Goal: Learn about a topic: Learn about a topic

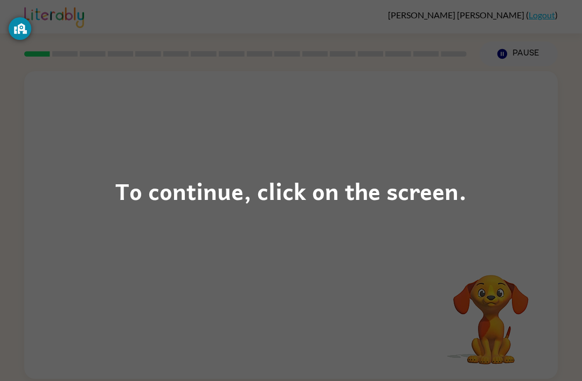
click at [287, 187] on div "To continue, click on the screen." at bounding box center [291, 191] width 352 height 37
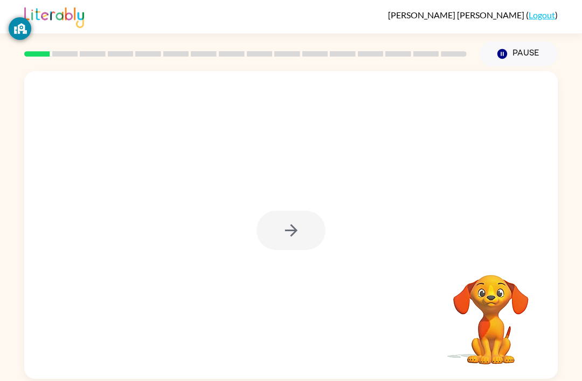
click at [281, 225] on div at bounding box center [291, 230] width 69 height 39
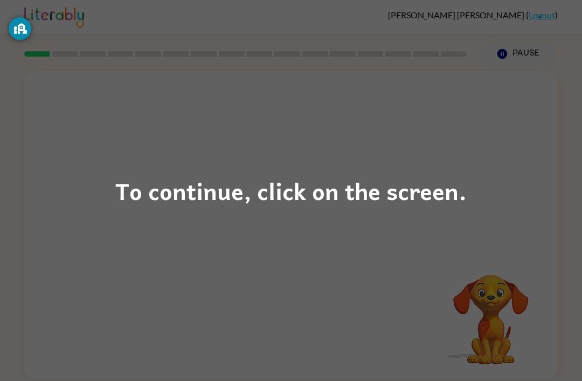
click at [108, 225] on div "To continue, click on the screen." at bounding box center [291, 190] width 582 height 381
click at [112, 238] on div "To continue, click on the screen." at bounding box center [291, 190] width 582 height 381
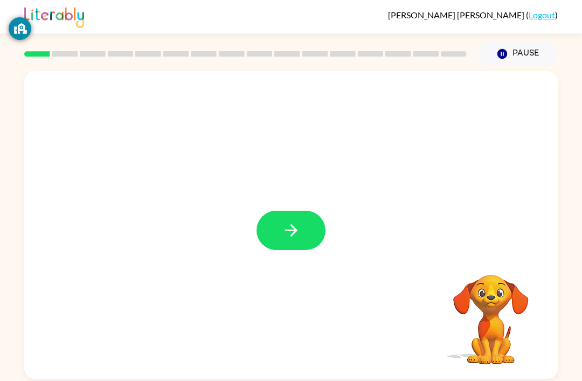
click at [44, 51] on div at bounding box center [246, 54] width 456 height 38
click at [280, 227] on button "button" at bounding box center [291, 230] width 69 height 39
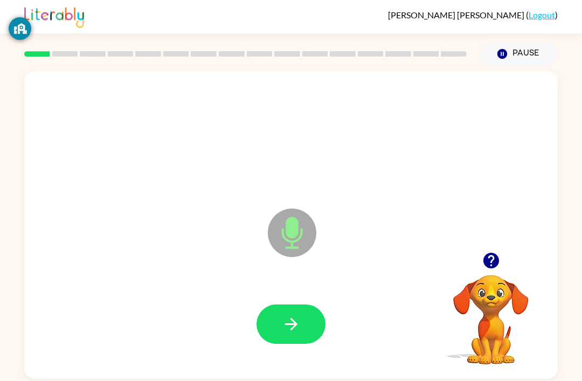
click at [291, 320] on icon "button" at bounding box center [291, 324] width 19 height 19
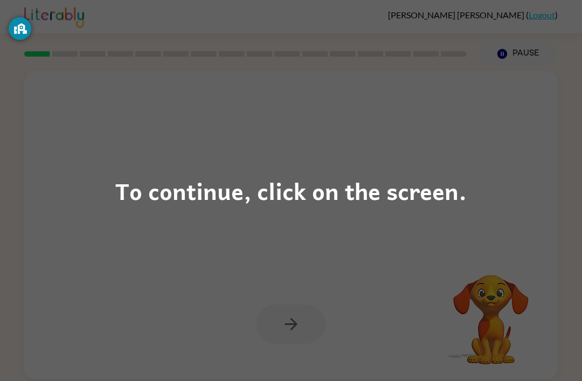
click at [290, 331] on div "To continue, click on the screen." at bounding box center [291, 190] width 582 height 381
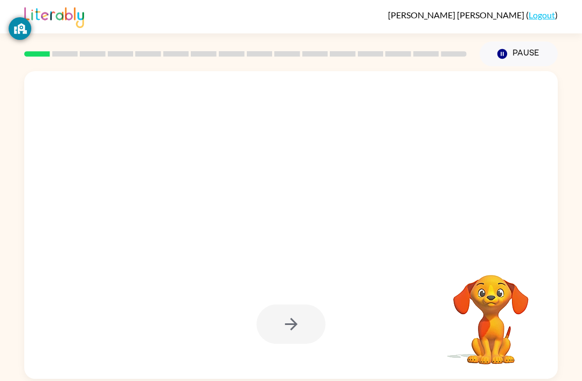
click at [278, 326] on div at bounding box center [291, 324] width 69 height 39
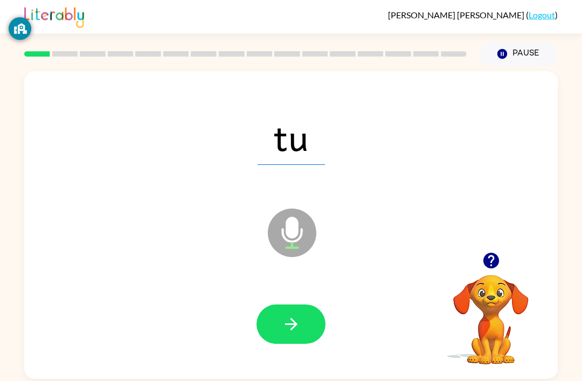
click at [292, 322] on icon "button" at bounding box center [291, 324] width 12 height 12
click at [294, 327] on icon "button" at bounding box center [291, 324] width 12 height 12
click at [303, 314] on button "button" at bounding box center [291, 324] width 69 height 39
click at [283, 322] on icon "button" at bounding box center [291, 324] width 19 height 19
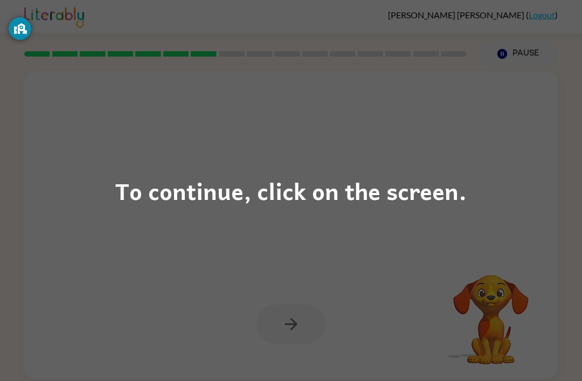
click at [55, 185] on div "To continue, click on the screen." at bounding box center [291, 190] width 582 height 381
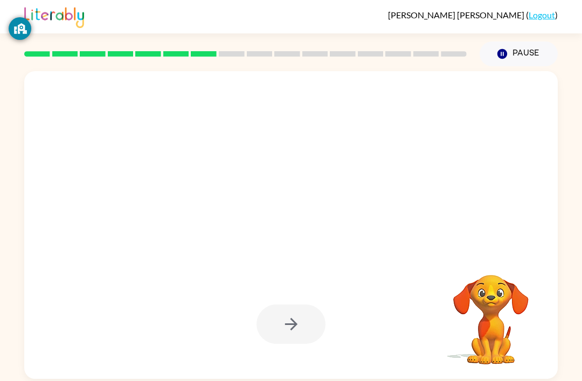
click at [296, 324] on div at bounding box center [291, 324] width 69 height 39
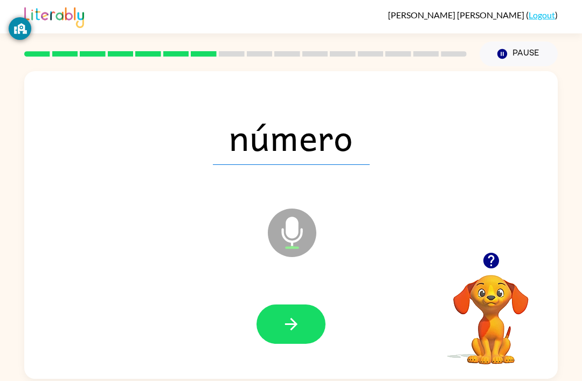
click at [284, 329] on icon "button" at bounding box center [291, 324] width 19 height 19
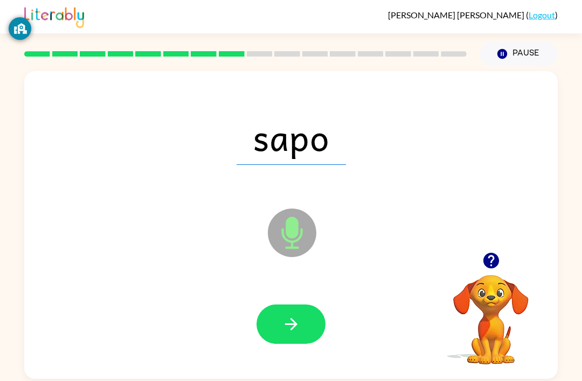
click at [297, 324] on icon "button" at bounding box center [291, 324] width 19 height 19
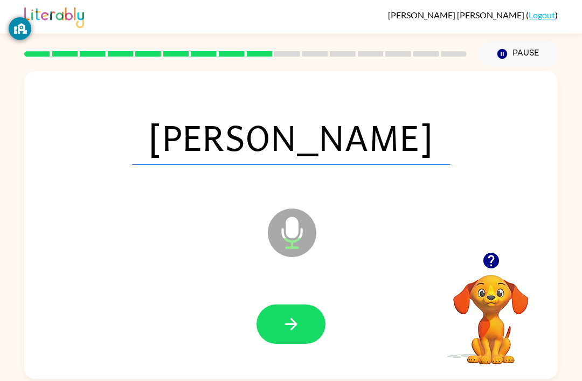
click at [283, 320] on icon "button" at bounding box center [291, 324] width 19 height 19
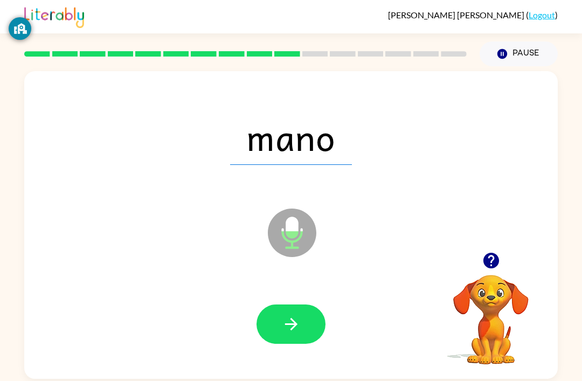
click at [282, 333] on icon "button" at bounding box center [291, 324] width 19 height 19
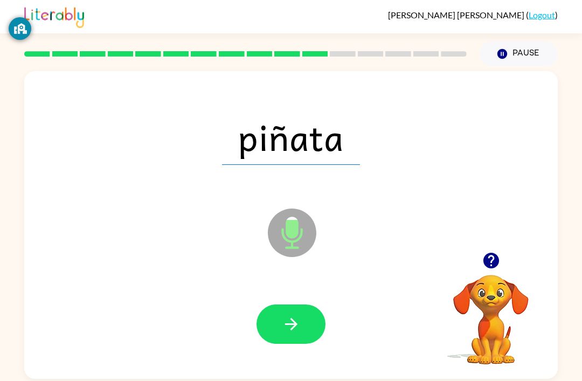
click at [303, 311] on button "button" at bounding box center [291, 324] width 69 height 39
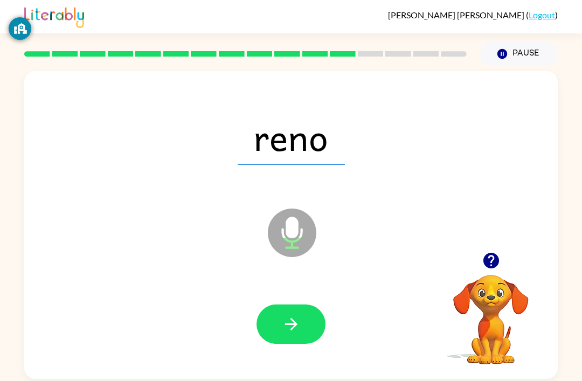
click at [291, 331] on icon "button" at bounding box center [291, 324] width 12 height 12
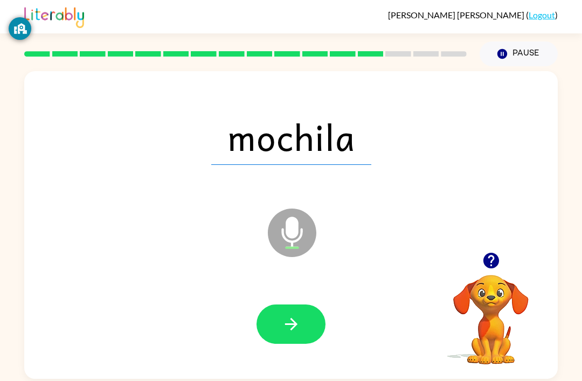
click at [287, 338] on button "button" at bounding box center [291, 324] width 69 height 39
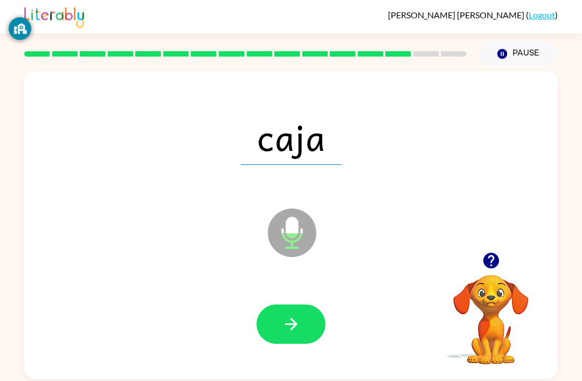
click at [292, 328] on icon "button" at bounding box center [291, 324] width 19 height 19
